Goal: Obtain resource: Download file/media

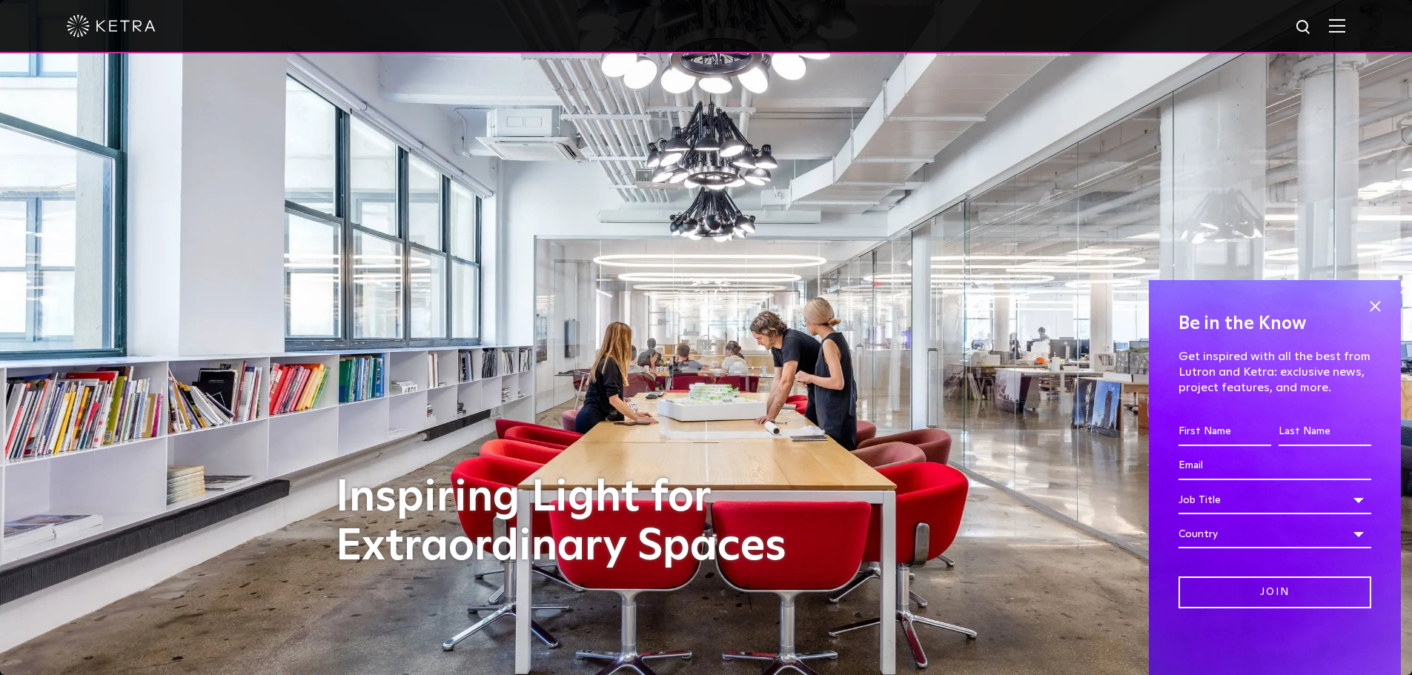
click at [1345, 20] on img at bounding box center [1337, 26] width 16 height 14
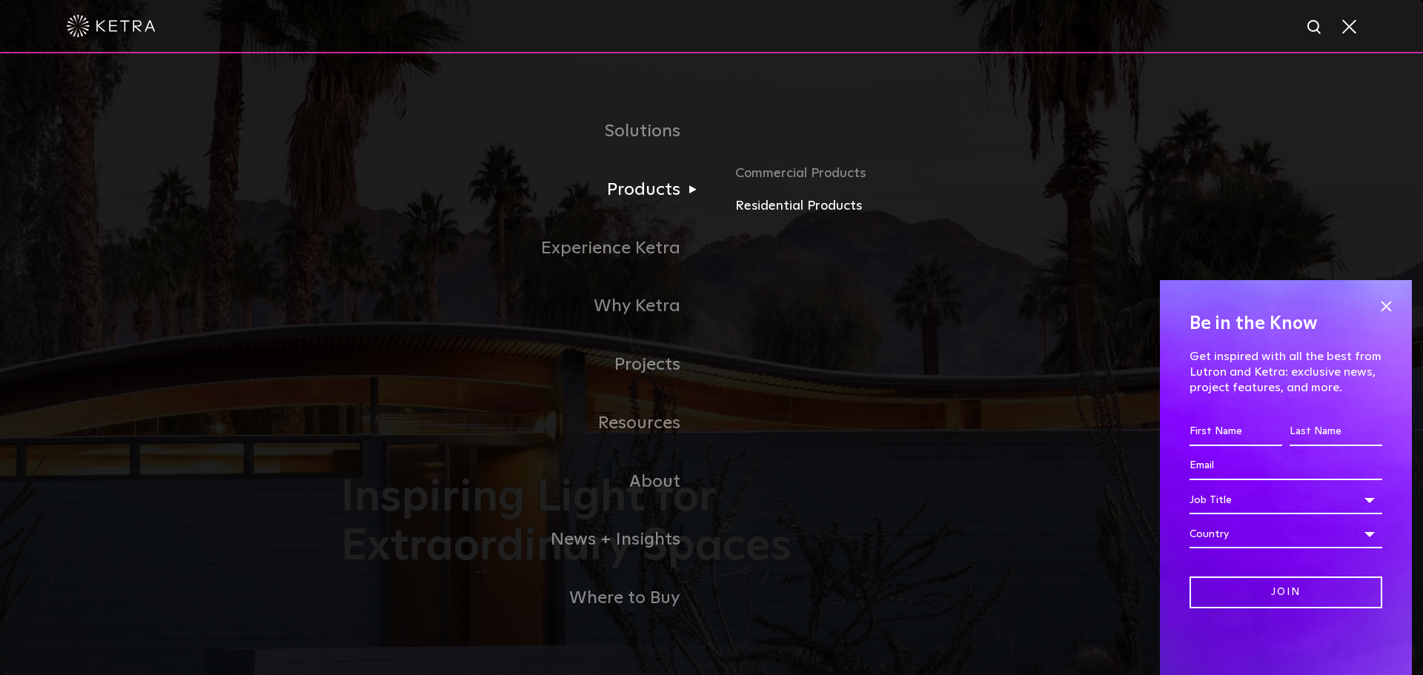
click at [769, 212] on link "Residential Products" at bounding box center [908, 206] width 347 height 21
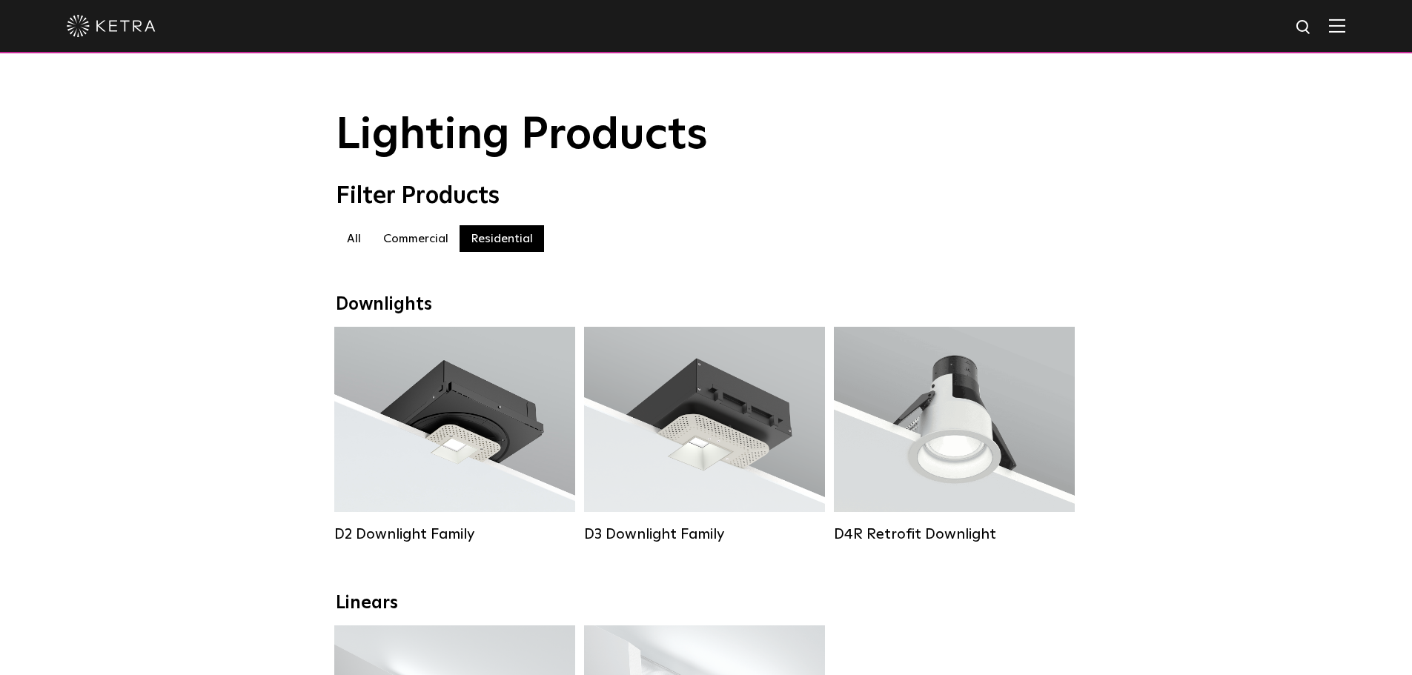
click at [798, 239] on div "All Commercial Residential" at bounding box center [706, 238] width 741 height 27
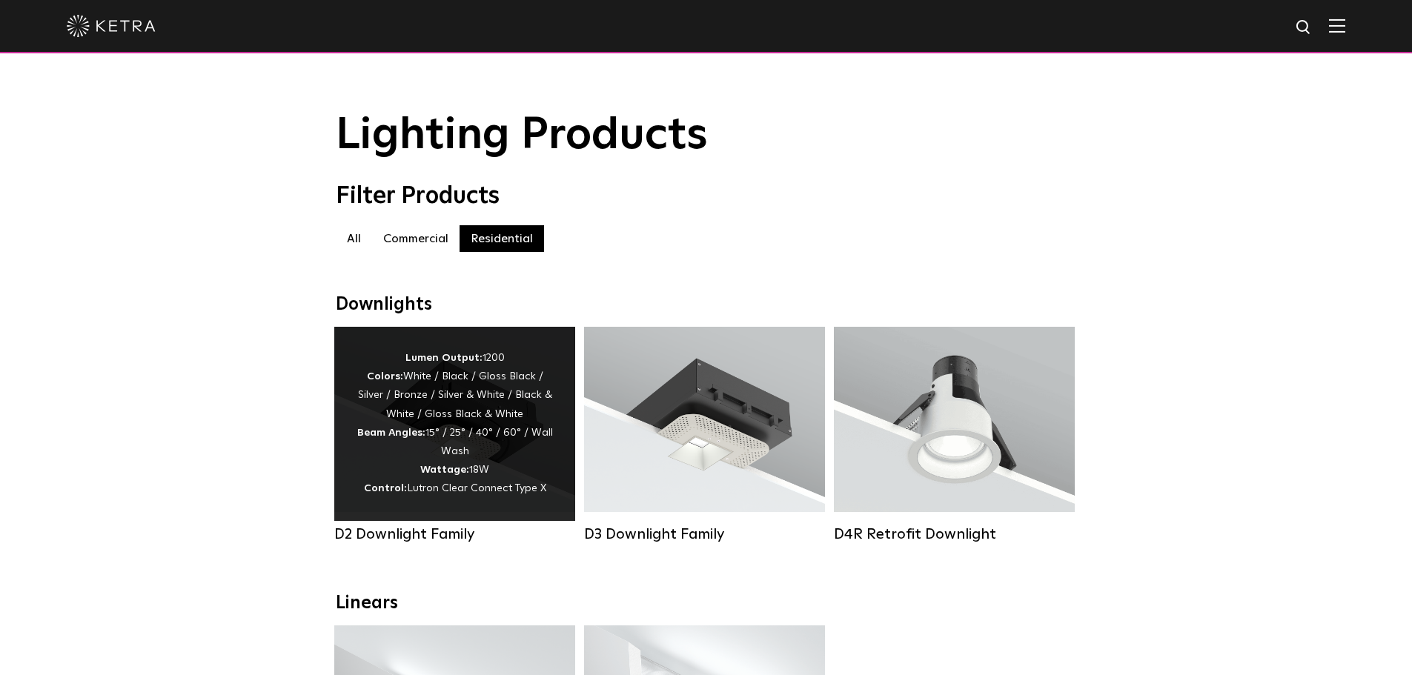
click at [507, 454] on div "Lumen Output: 1200 Colors: White / Black / Gloss Black / Silver / Bronze / Silv…" at bounding box center [455, 424] width 196 height 150
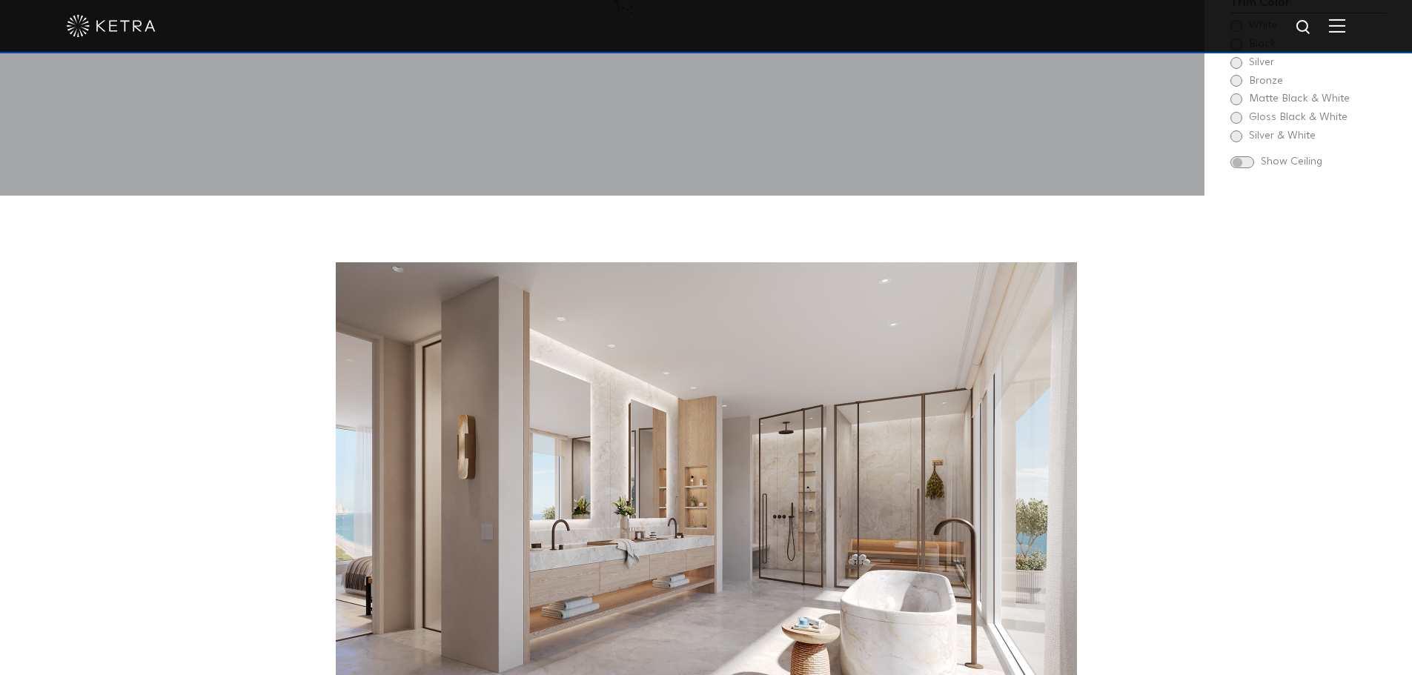
scroll to position [2149, 0]
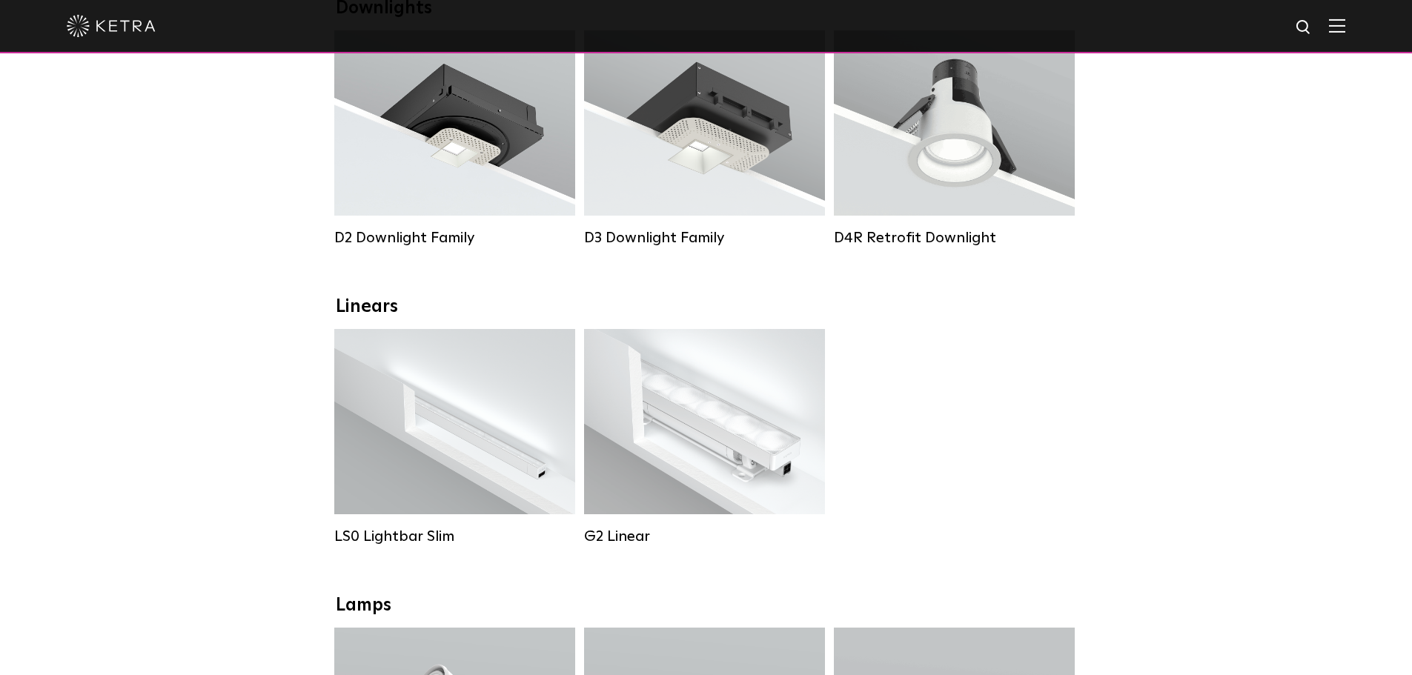
scroll to position [148, 0]
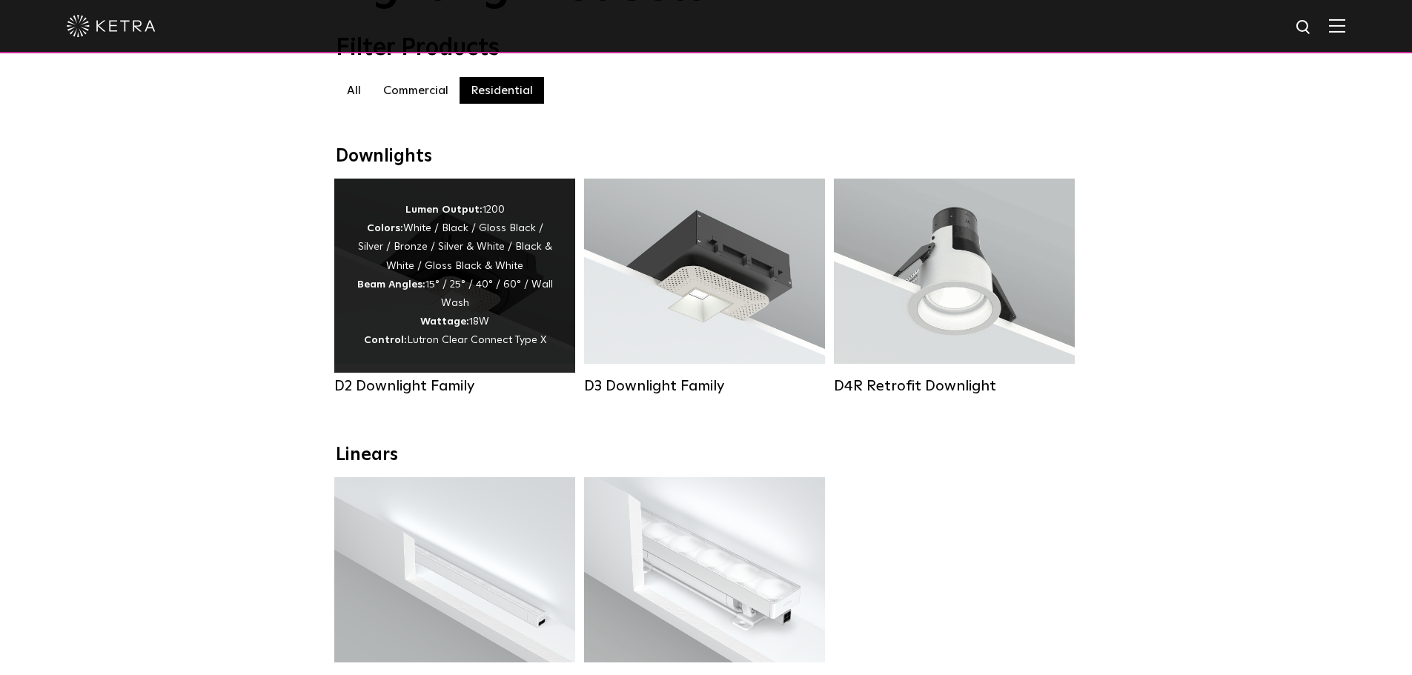
click at [475, 280] on div "Lumen Output: 1200 Colors: White / Black / Gloss Black / Silver / Bronze / Silv…" at bounding box center [455, 276] width 196 height 150
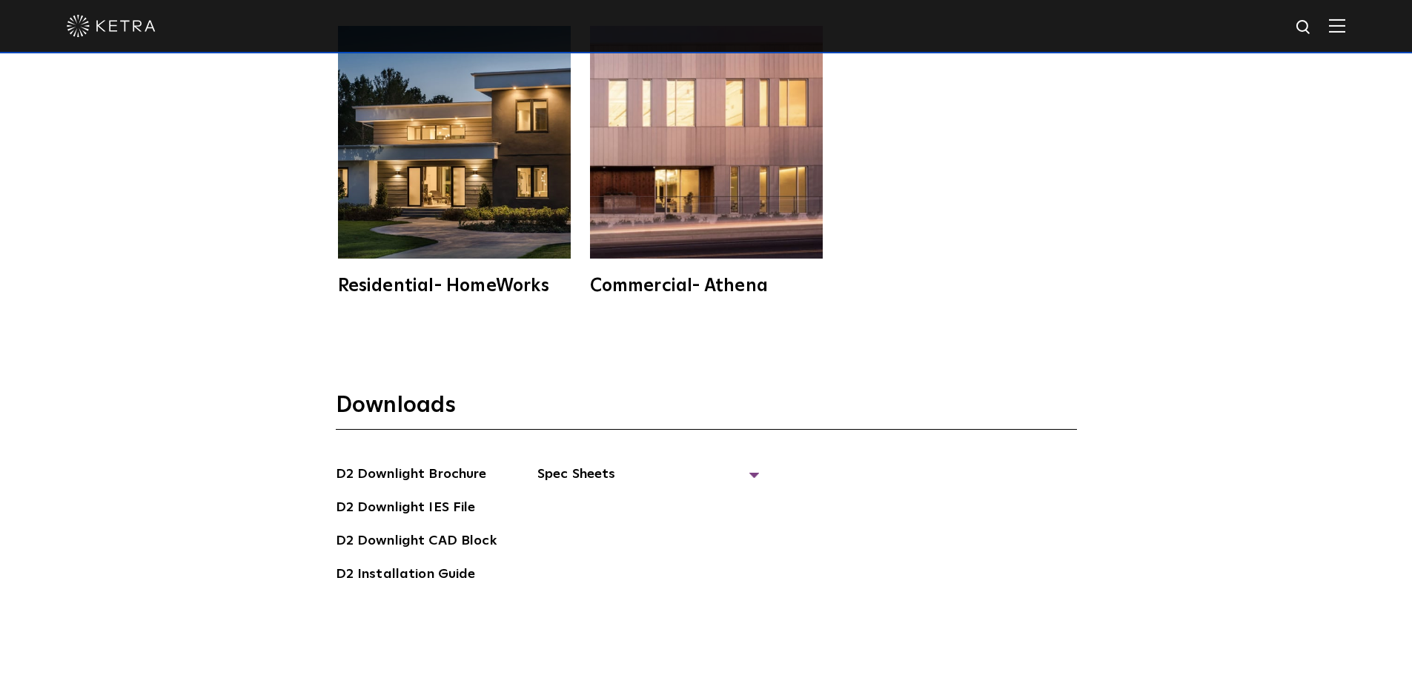
scroll to position [4151, 0]
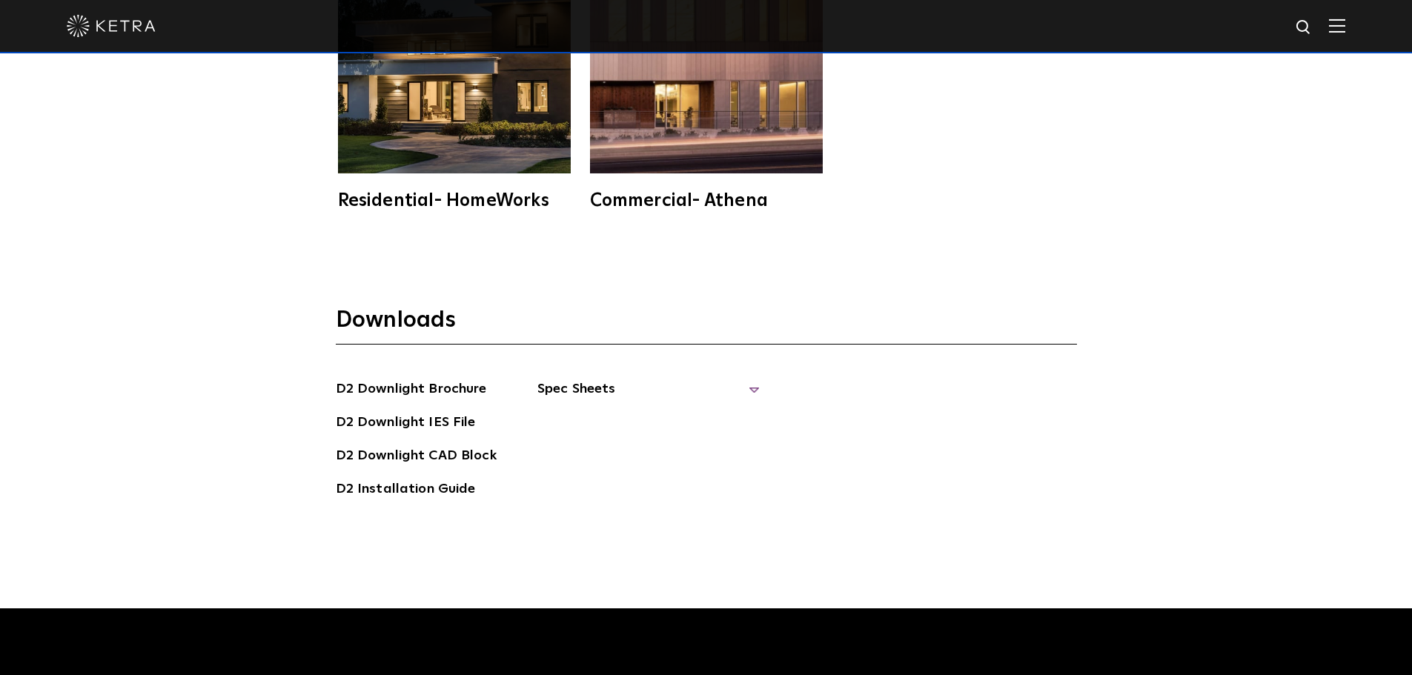
click at [557, 385] on span "Spec Sheets" at bounding box center [648, 395] width 222 height 33
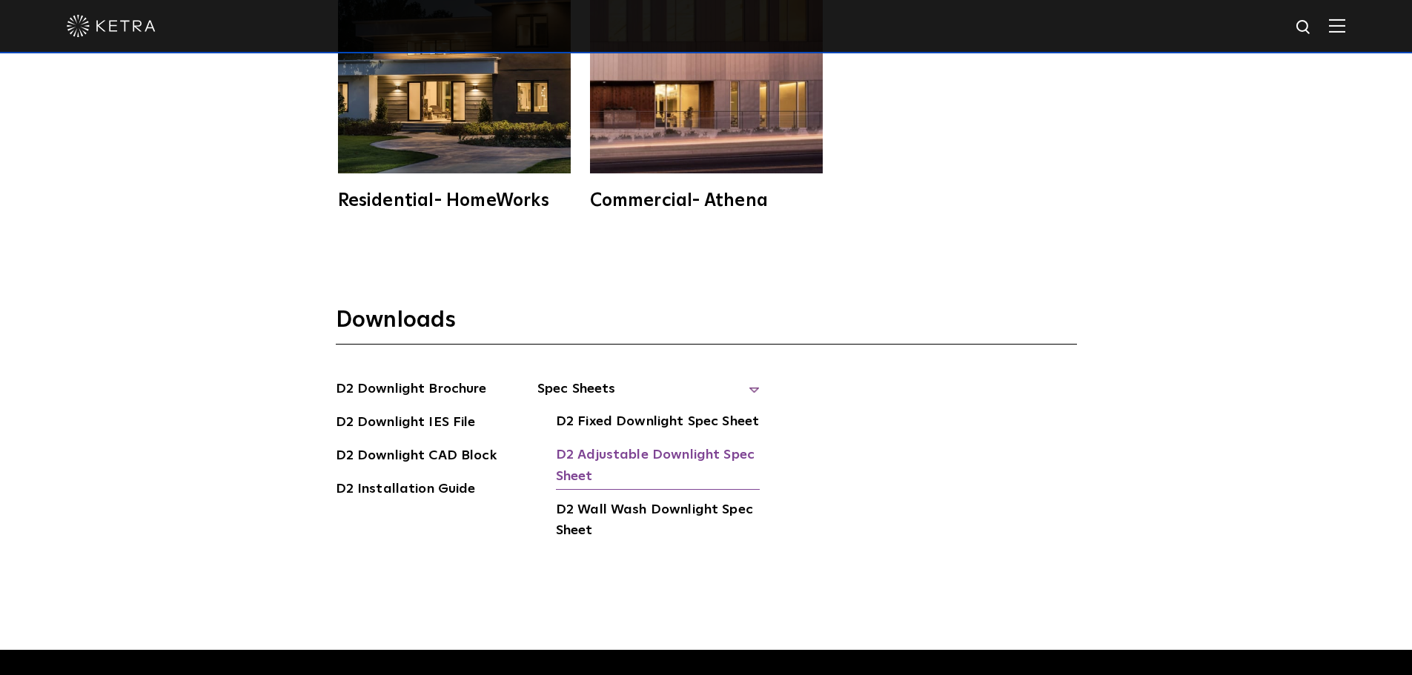
click at [614, 454] on link "D2 Adjustable Downlight Spec Sheet" at bounding box center [658, 467] width 204 height 45
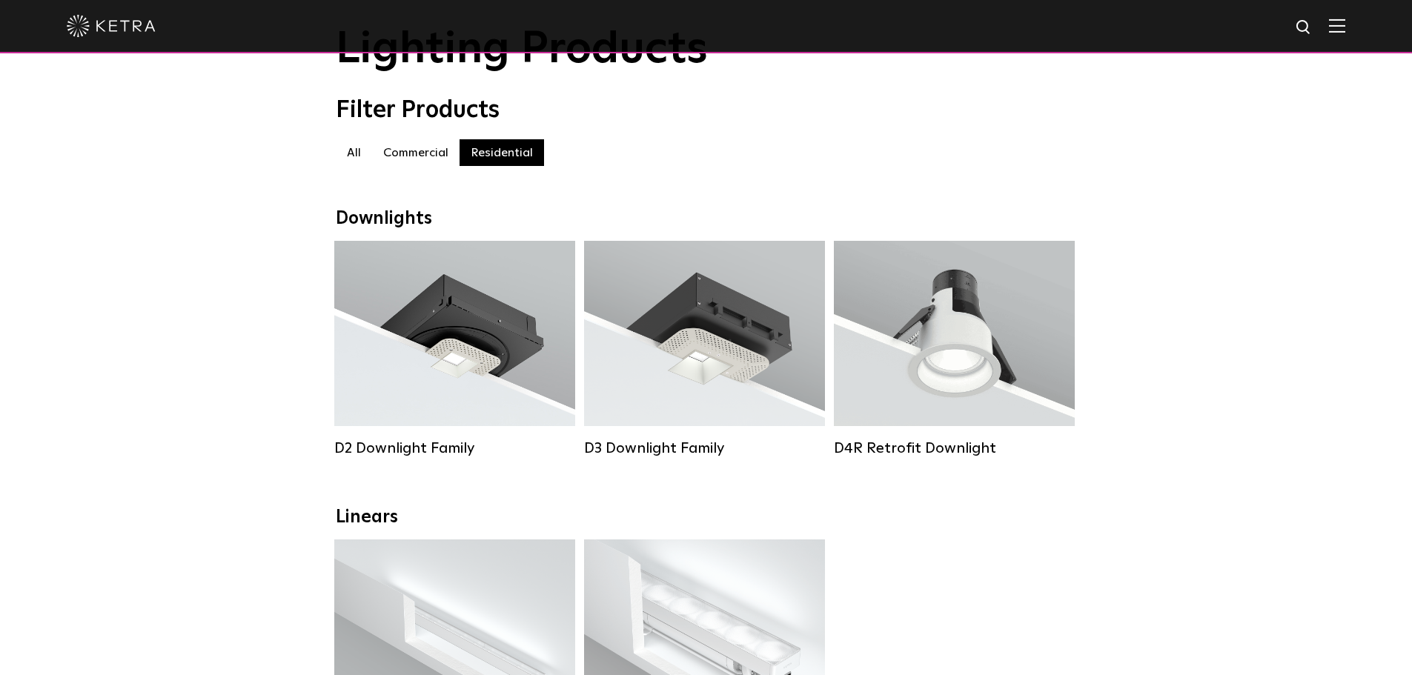
scroll to position [74, 0]
